Goal: Find specific page/section: Locate a particular part of the current website

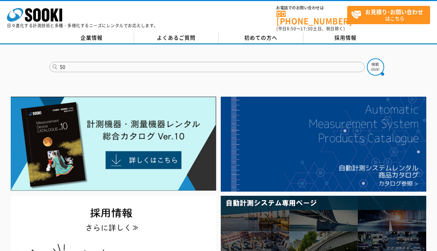
scroll to position [31, 0]
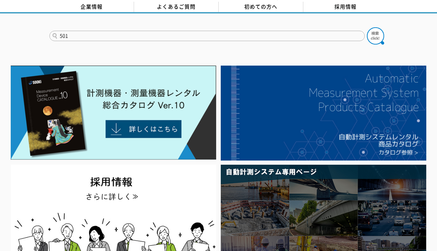
type input "501"
click at [367, 27] on button at bounding box center [375, 35] width 17 height 17
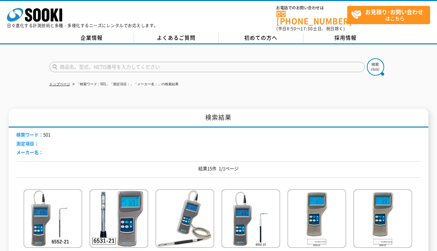
click at [169, 65] on input "text" at bounding box center [206, 67] width 315 height 10
type input "501RD"
click at [375, 62] on img at bounding box center [375, 66] width 17 height 17
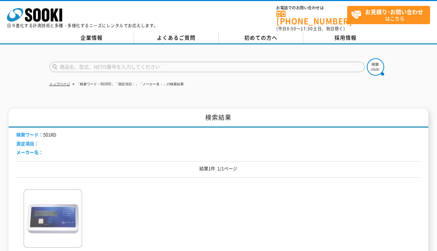
click at [56, 231] on img at bounding box center [52, 219] width 59 height 60
click at [59, 196] on img at bounding box center [52, 219] width 59 height 60
click at [77, 183] on div "雨量データロガー OT-501RD [PERSON_NAME]商事/雨量" at bounding box center [218, 226] width 404 height 87
